Goal: Use online tool/utility: Utilize a website feature to perform a specific function

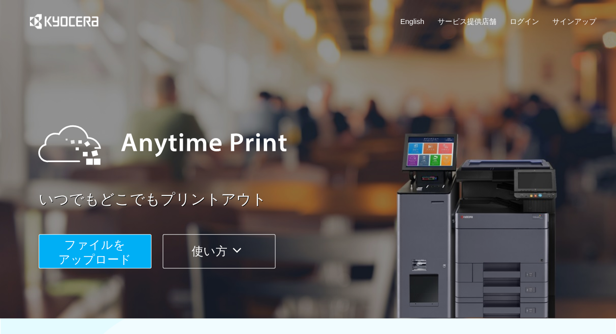
click at [84, 255] on span "ファイルを ​​アップロード" at bounding box center [94, 252] width 73 height 28
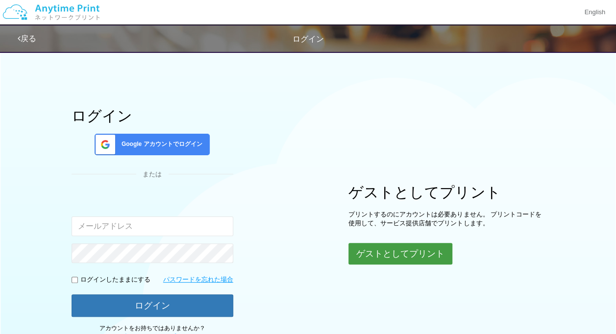
click at [379, 247] on button "ゲストとしてプリント" at bounding box center [400, 254] width 104 height 22
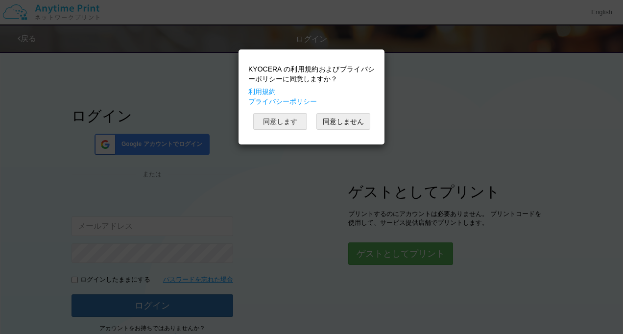
click at [303, 117] on button "同意します" at bounding box center [280, 121] width 54 height 17
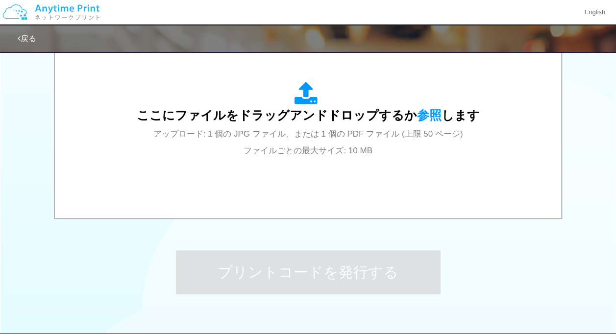
scroll to position [362, 0]
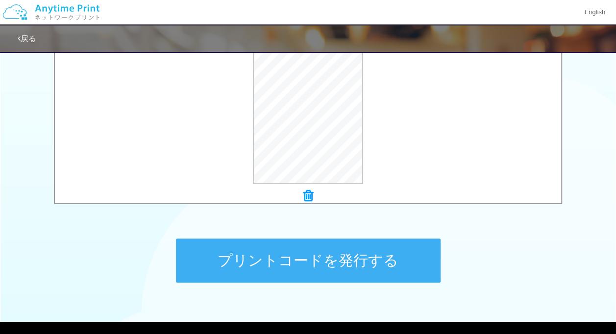
click at [226, 239] on button "プリントコードを発行する" at bounding box center [308, 261] width 265 height 44
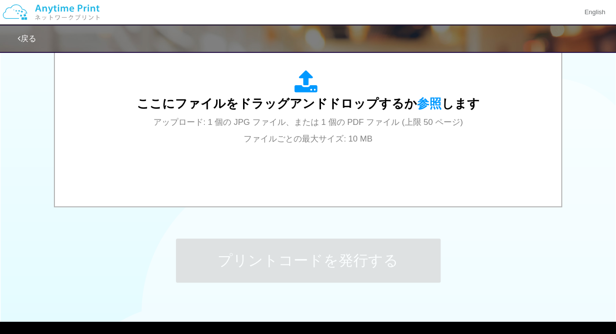
scroll to position [0, 0]
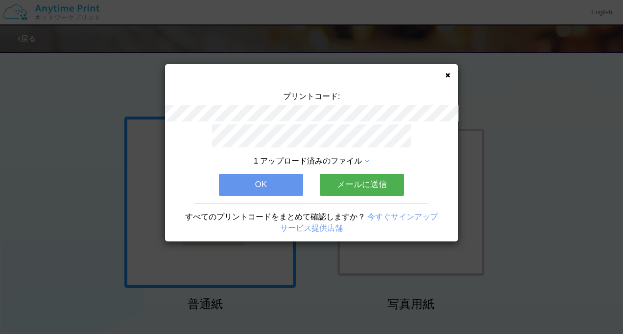
click at [272, 180] on button "OK" at bounding box center [261, 185] width 84 height 22
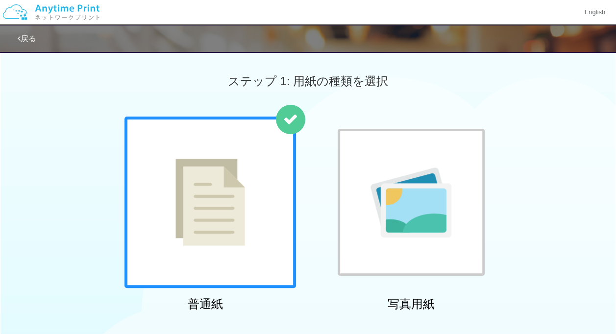
scroll to position [292, 0]
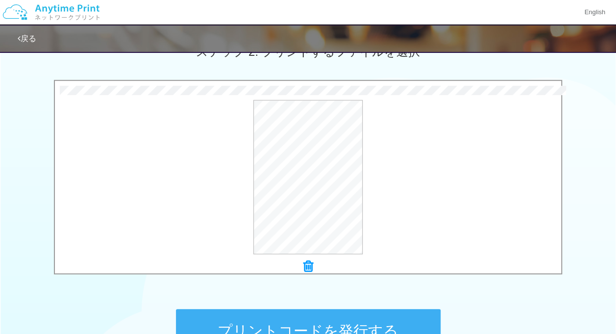
click at [280, 316] on button "プリントコードを発行する" at bounding box center [308, 331] width 265 height 44
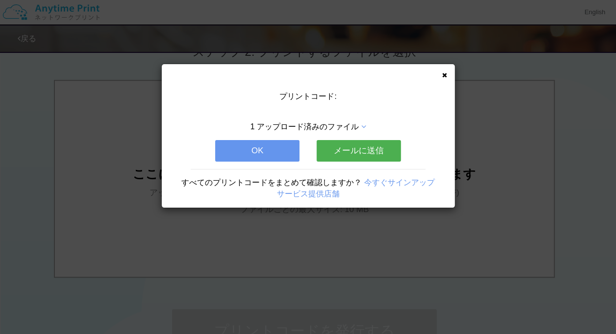
scroll to position [0, 0]
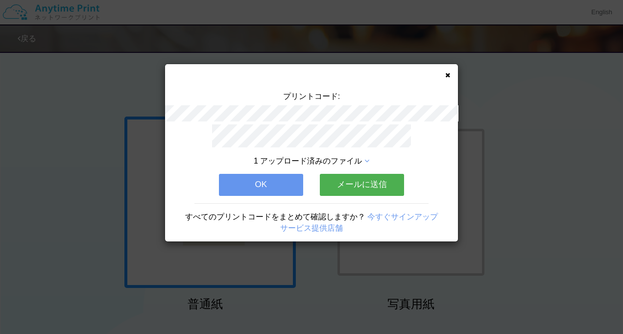
click at [265, 187] on button "OK" at bounding box center [261, 185] width 84 height 22
